Goal: Navigation & Orientation: Find specific page/section

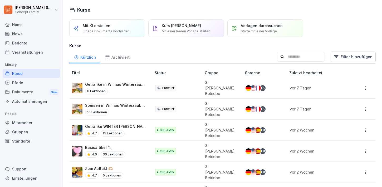
click at [25, 75] on div "Kurse" at bounding box center [31, 73] width 57 height 9
click at [22, 82] on div "Pfade" at bounding box center [31, 82] width 57 height 9
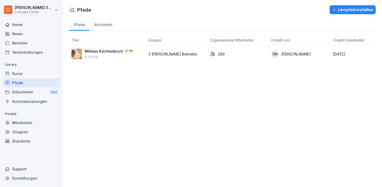
click at [32, 70] on div "Kurse" at bounding box center [31, 73] width 57 height 9
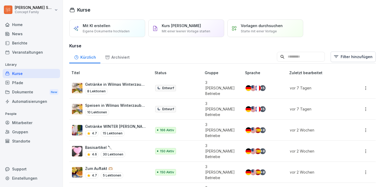
click at [31, 5] on html "Laura Scherer Concept Family Home News Berichte Veranstaltungen Library Kurse P…" at bounding box center [191, 93] width 382 height 187
click at [27, 34] on div "Abmelden" at bounding box center [34, 33] width 52 height 10
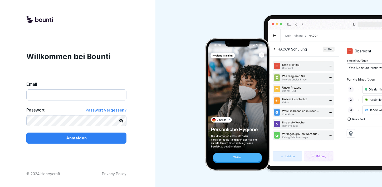
type input "**********"
click at [60, 137] on div "Anmelden" at bounding box center [77, 138] width 92 height 6
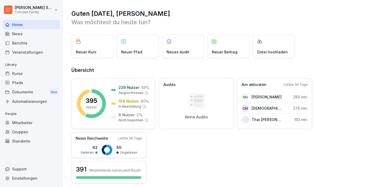
click at [40, 71] on div "Kurse" at bounding box center [31, 73] width 57 height 9
